Goal: Task Accomplishment & Management: Manage account settings

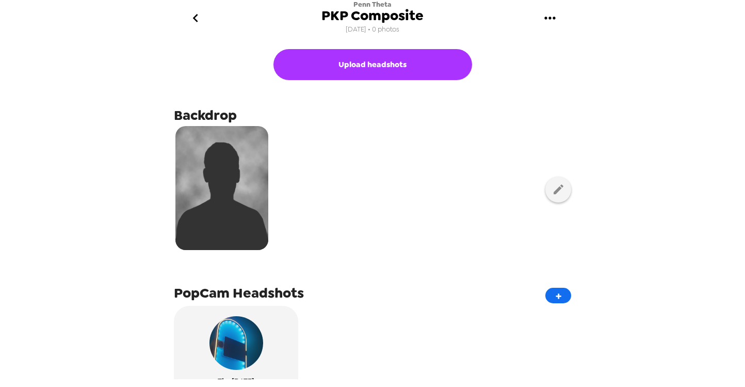
click at [555, 20] on icon "gallery menu" at bounding box center [550, 18] width 17 height 17
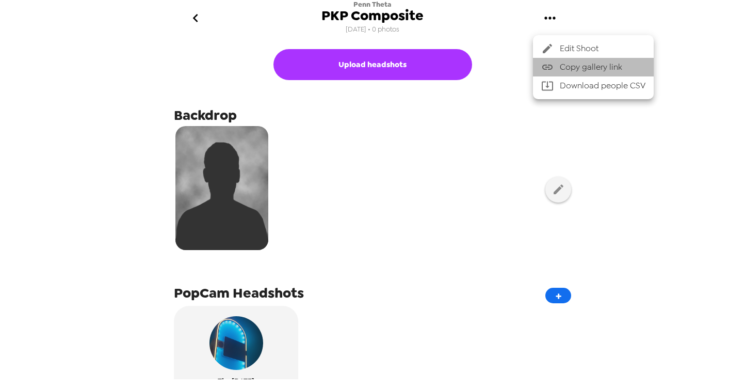
click at [565, 70] on span "Copy gallery link" at bounding box center [603, 67] width 86 height 12
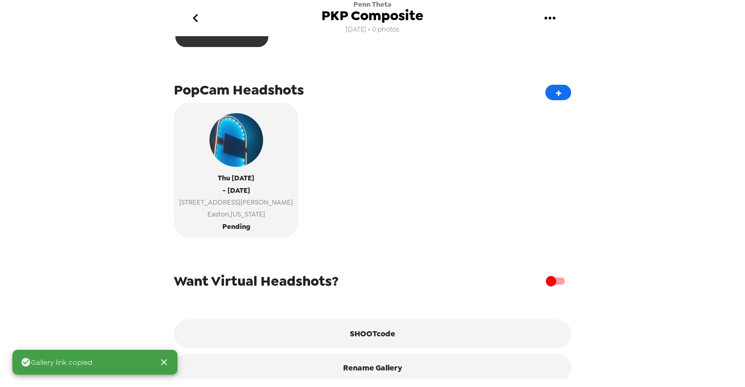
scroll to position [213, 0]
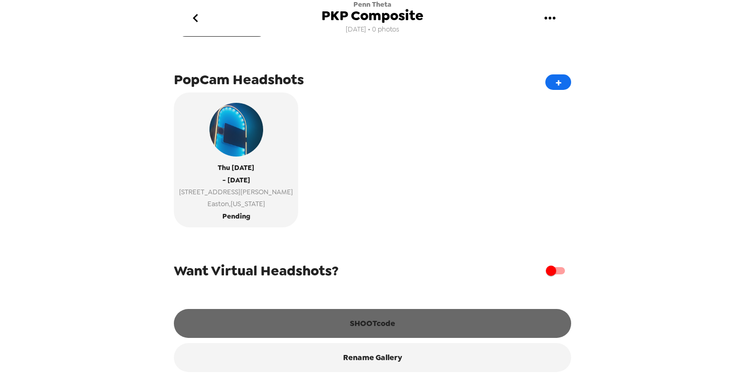
click at [381, 328] on button "SHOOTcode" at bounding box center [373, 323] width 398 height 29
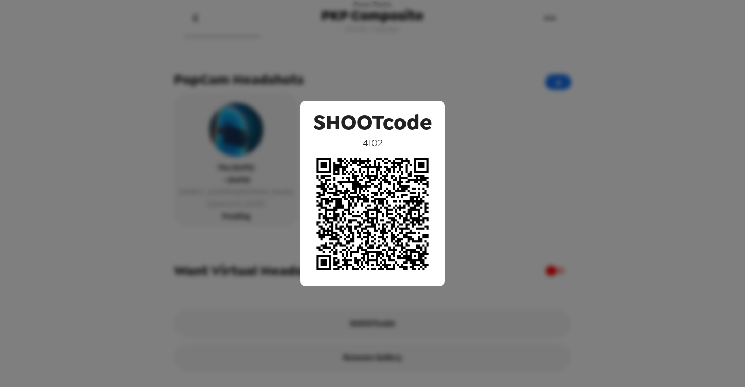
click at [630, 99] on div "SHOOTcode 4102" at bounding box center [372, 193] width 745 height 387
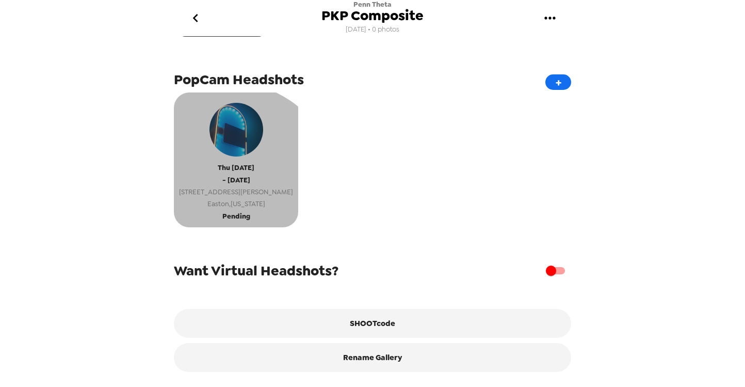
click at [225, 199] on span "[GEOGRAPHIC_DATA] , [US_STATE]" at bounding box center [236, 204] width 114 height 12
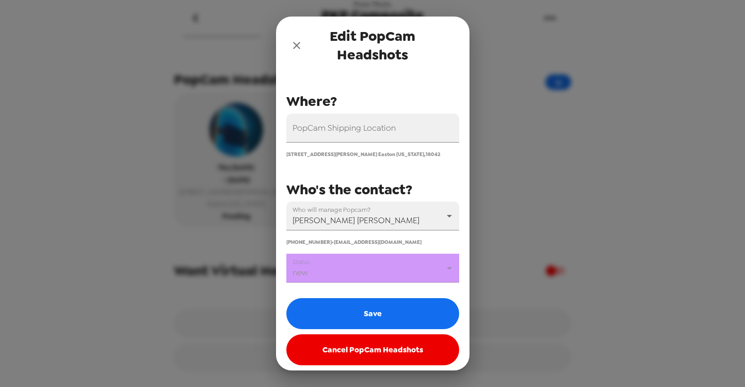
scroll to position [107, 0]
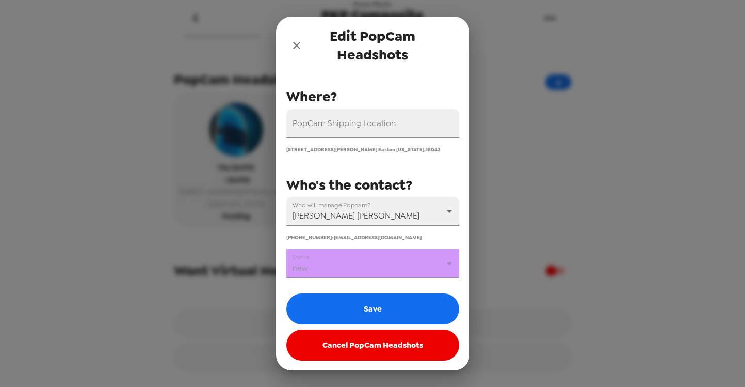
click at [365, 273] on body "Penn Theta PKP Composite [DATE] • 0 photos Upload headshots Backdrop PopCam Hea…" at bounding box center [372, 193] width 745 height 387
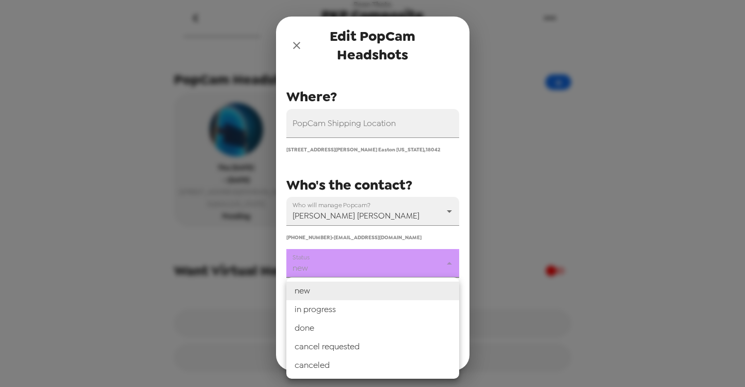
click at [329, 309] on li "in progress" at bounding box center [373, 309] width 173 height 19
type input "in progress"
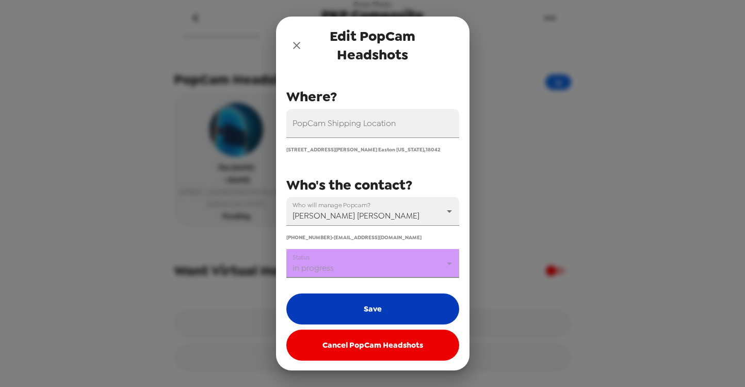
click at [349, 311] on button "Save" at bounding box center [373, 308] width 173 height 31
